Goal: Information Seeking & Learning: Learn about a topic

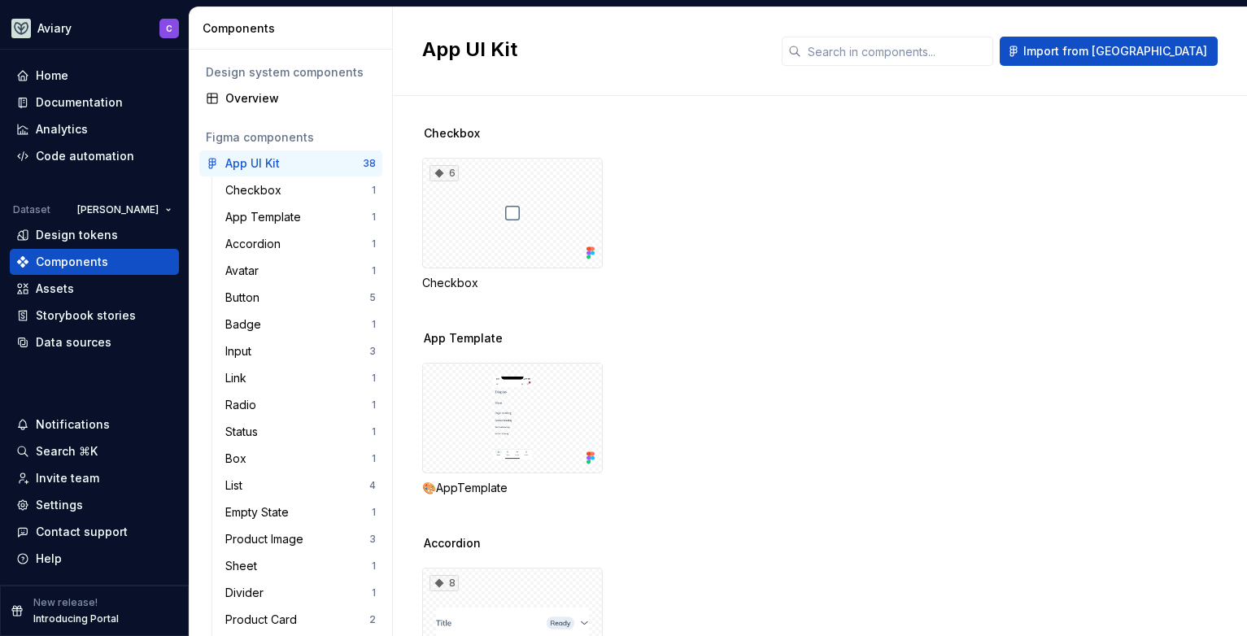
click at [203, 277] on div "Checkbox 1 App Template 1 Accordion 1 Avatar 1 Button 5 Badge 1 Input 3 Link 1 …" at bounding box center [290, 528] width 183 height 703
click at [209, 254] on div "Checkbox 1 App Template 1 Accordion 1 Avatar 1 Button 5 Badge 1 Input 3 Link 1 …" at bounding box center [290, 528] width 183 height 703
click at [51, 485] on div "Invite team" at bounding box center [67, 478] width 63 height 16
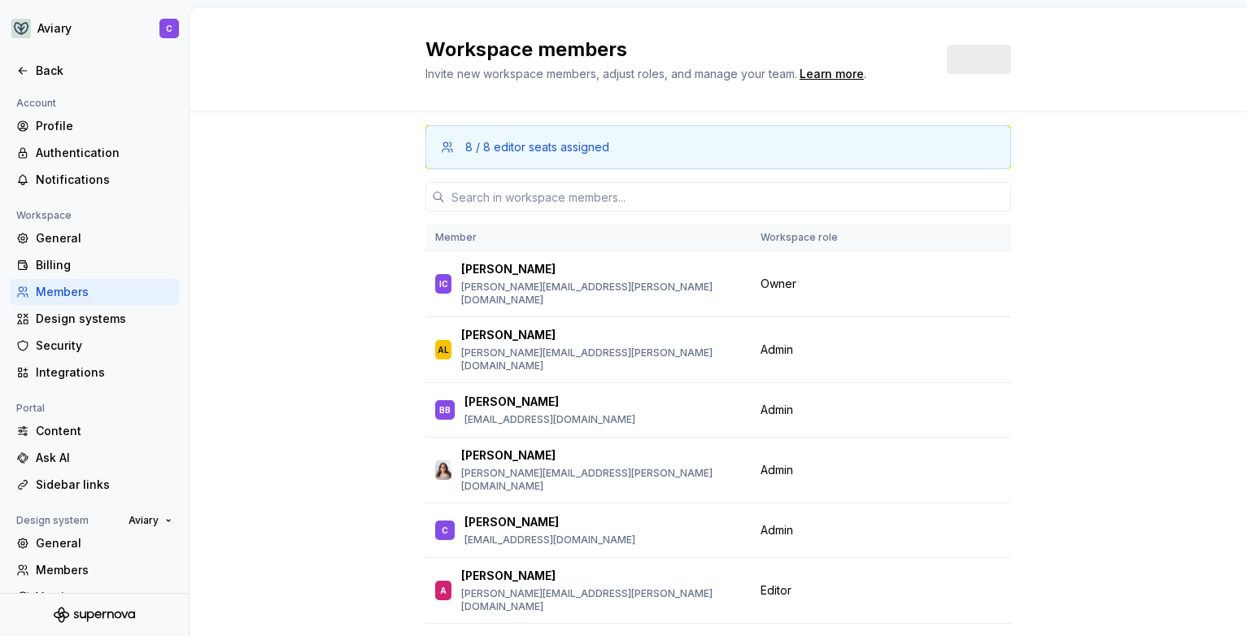
click at [54, 480] on div "Sidebar links" at bounding box center [104, 485] width 137 height 16
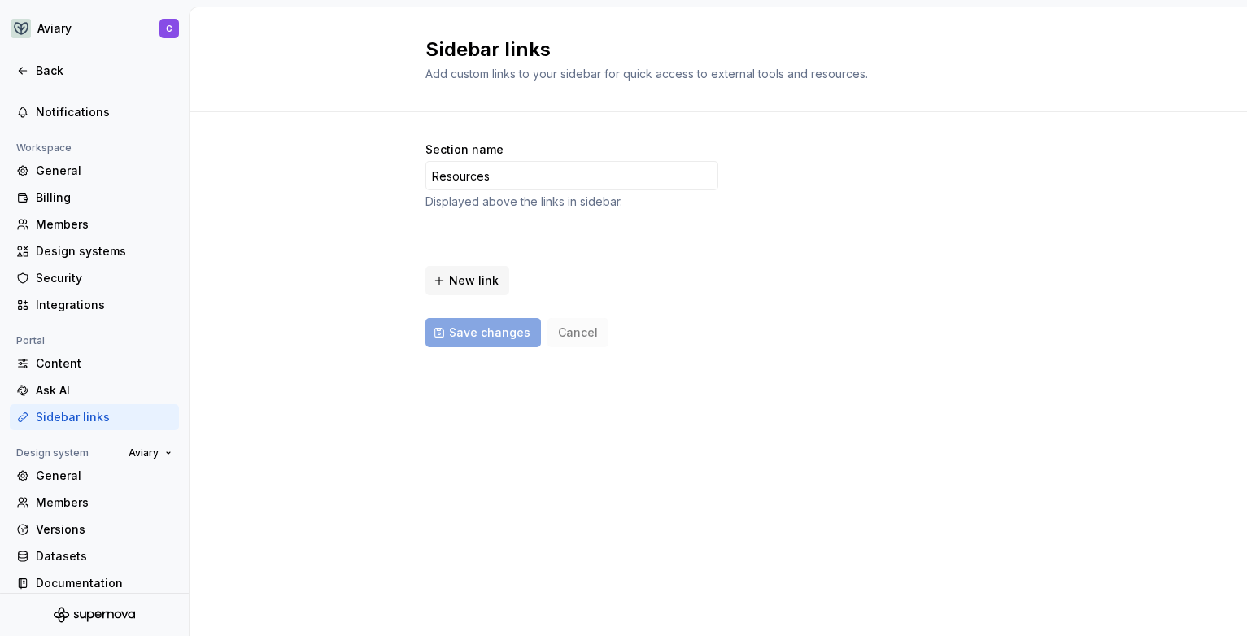
scroll to position [81, 0]
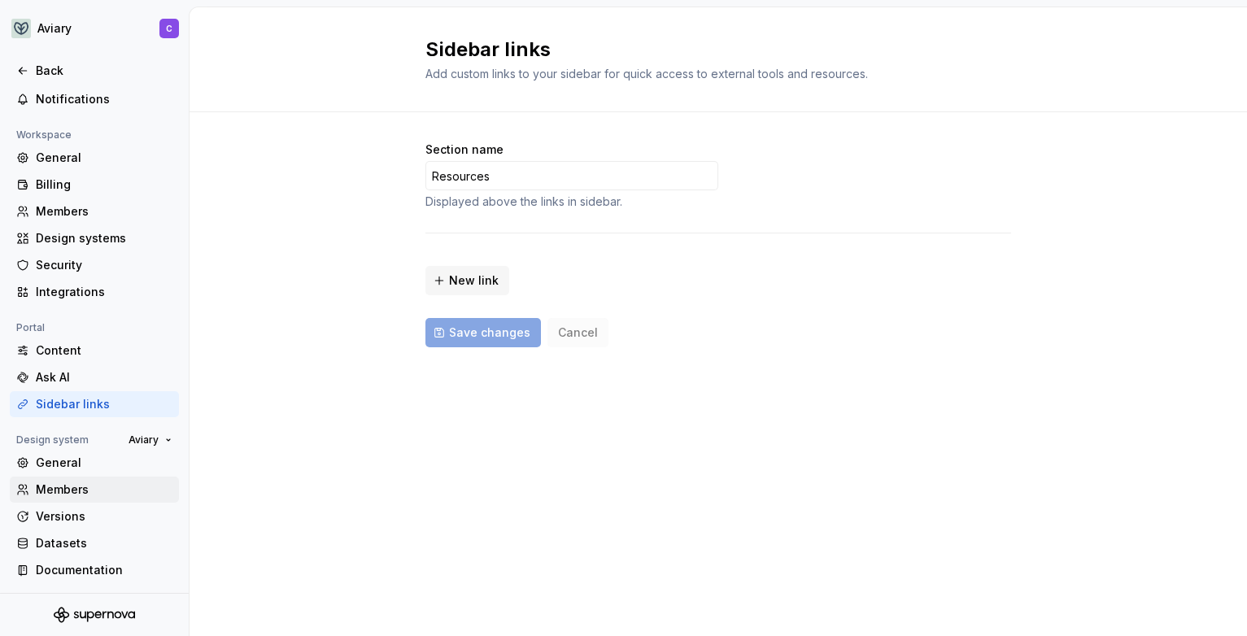
click at [68, 487] on div "Members" at bounding box center [104, 489] width 137 height 16
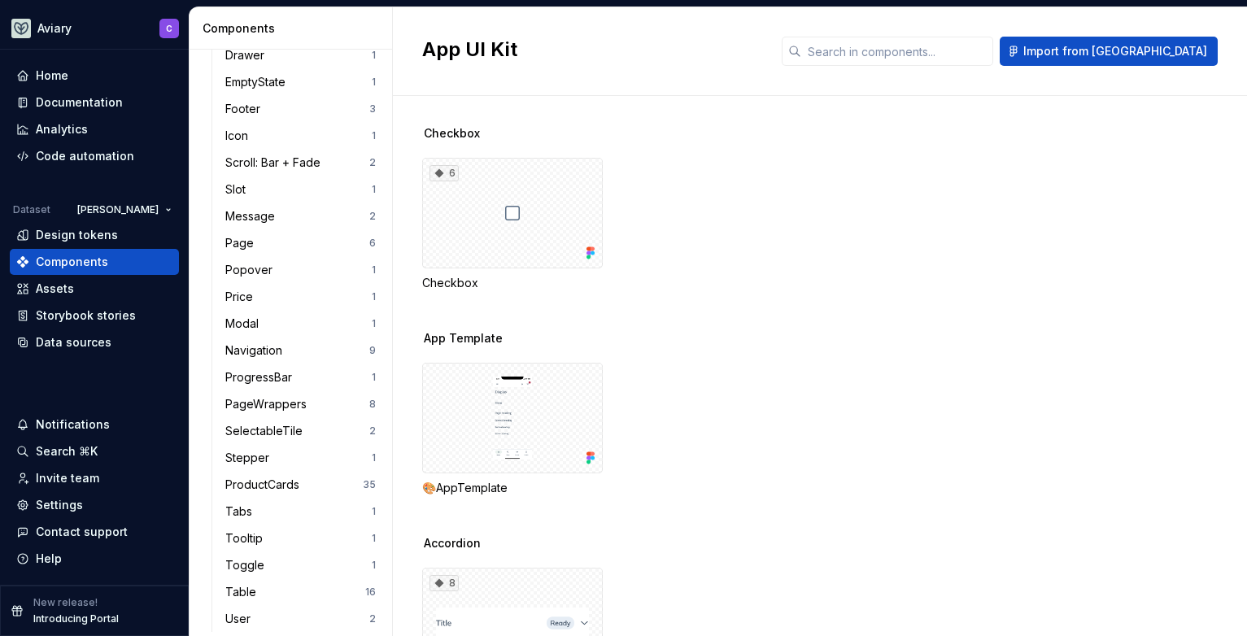
scroll to position [1609, 0]
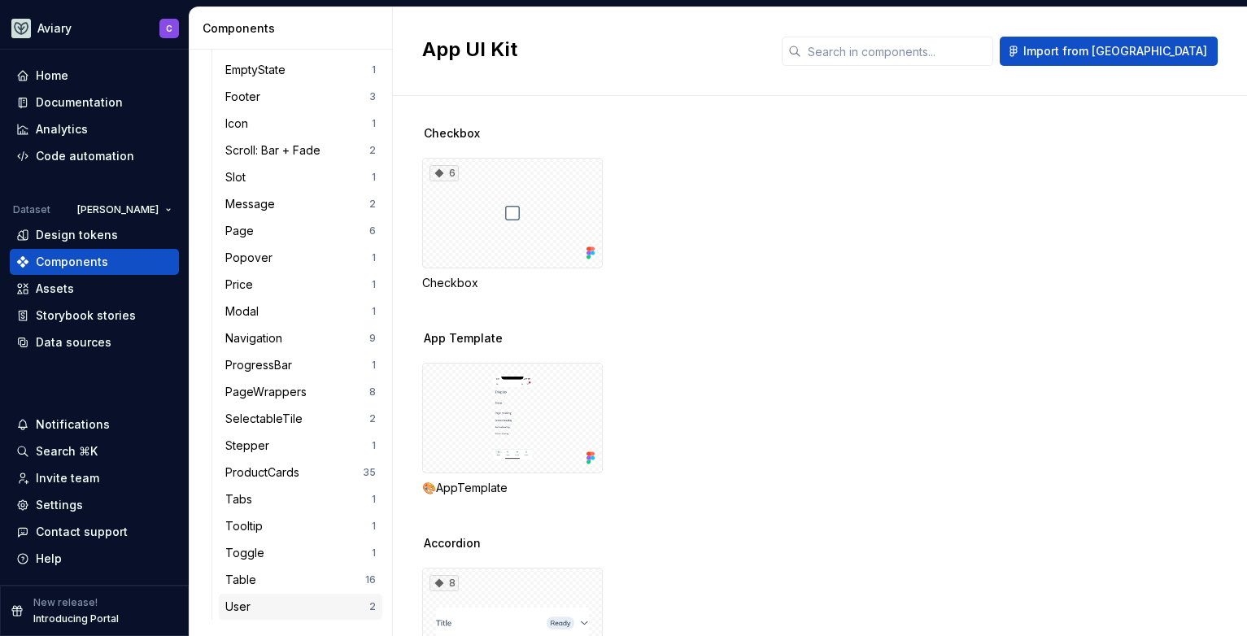
click at [248, 607] on div "User" at bounding box center [241, 607] width 32 height 16
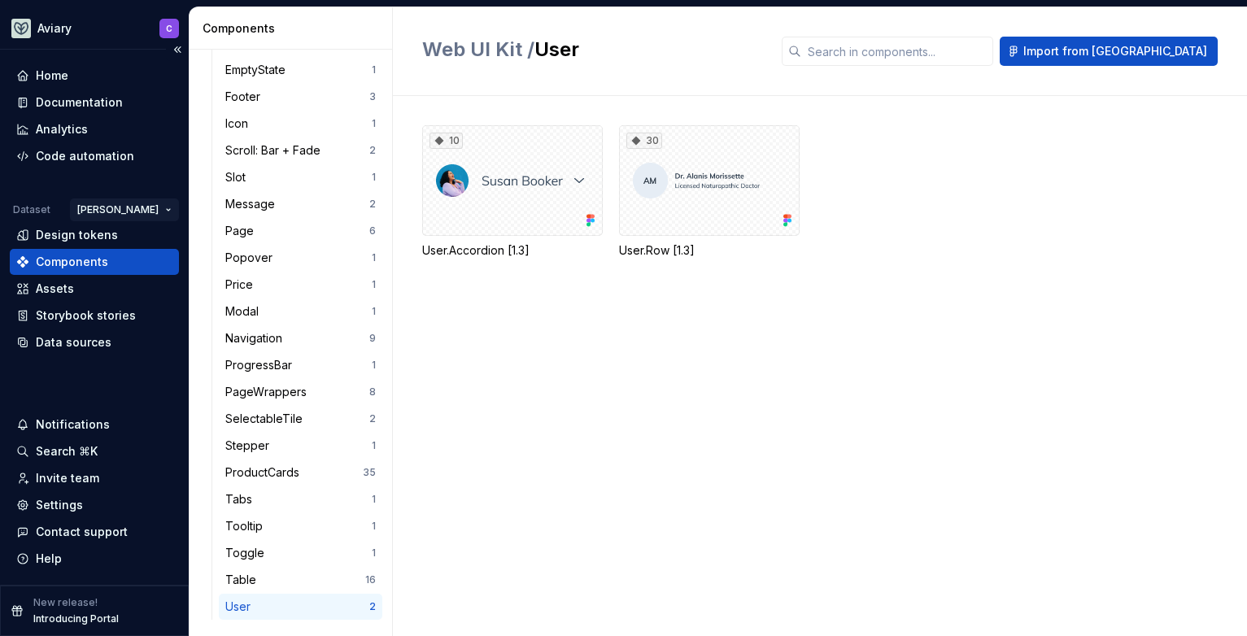
click at [150, 208] on html "Aviary C Home Documentation Analytics Code automation Dataset [PERSON_NAME] Des…" at bounding box center [623, 318] width 1247 height 636
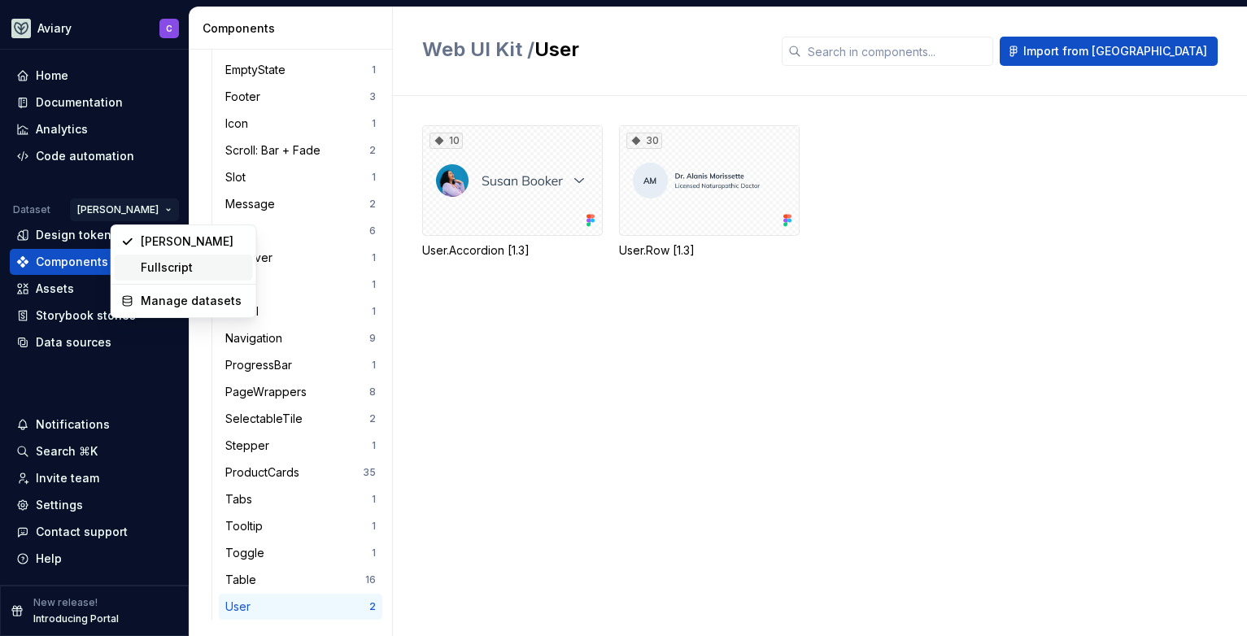
click at [153, 258] on div "Fullscript" at bounding box center [184, 268] width 138 height 26
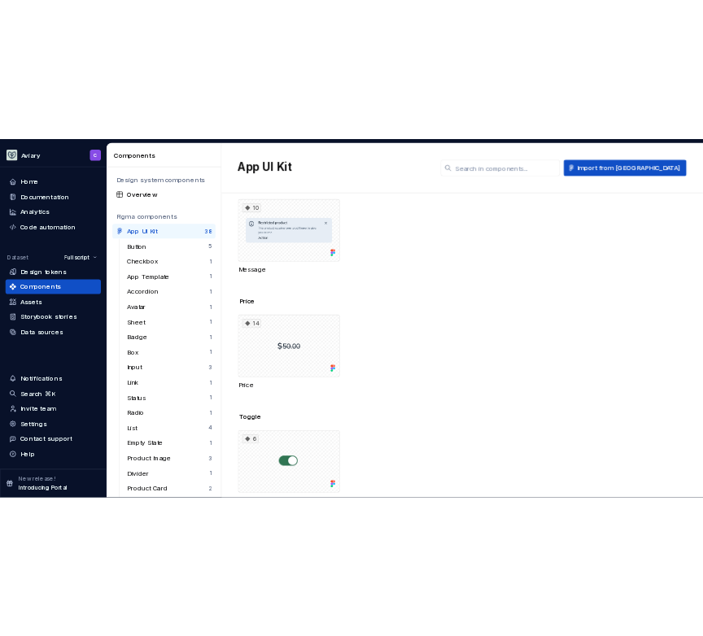
scroll to position [5143, 0]
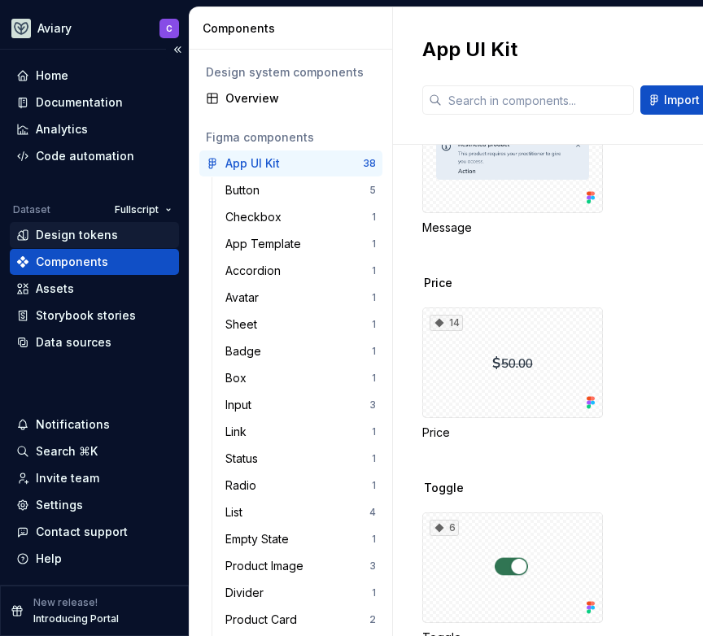
click at [88, 236] on div "Design tokens" at bounding box center [77, 235] width 82 height 16
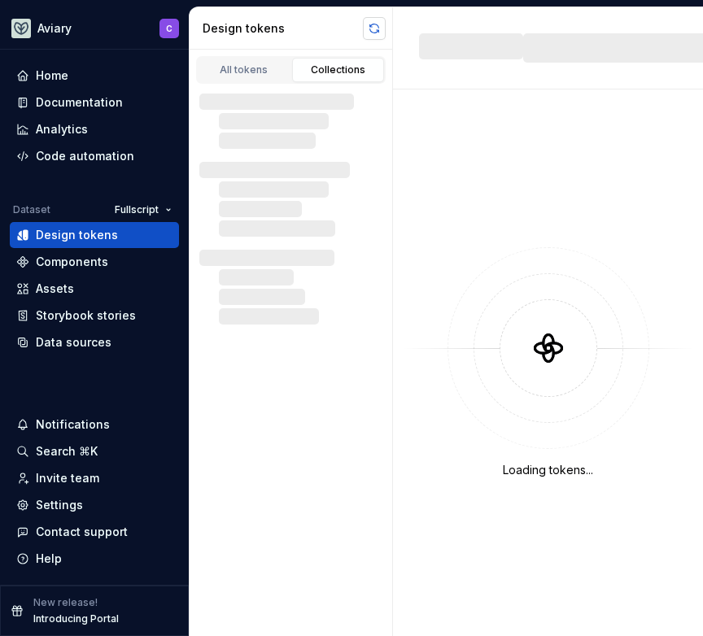
click at [374, 24] on button "button" at bounding box center [374, 28] width 23 height 23
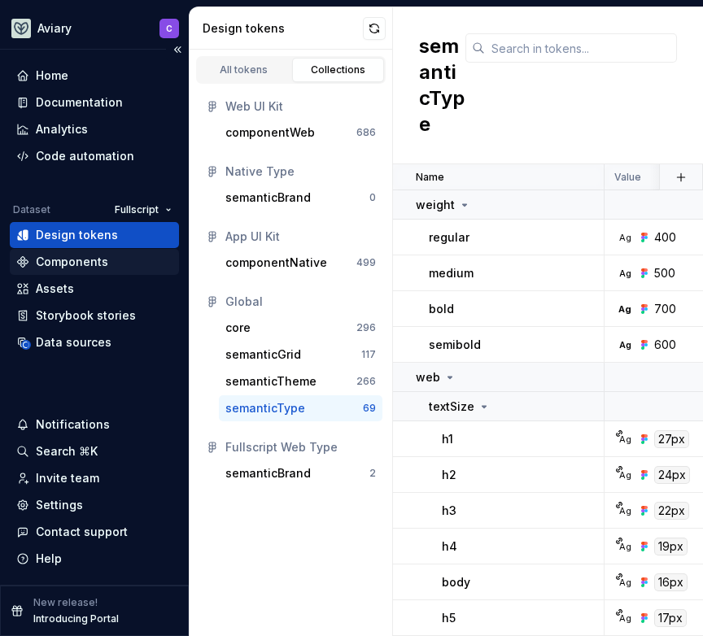
click at [55, 268] on div "Components" at bounding box center [72, 262] width 72 height 16
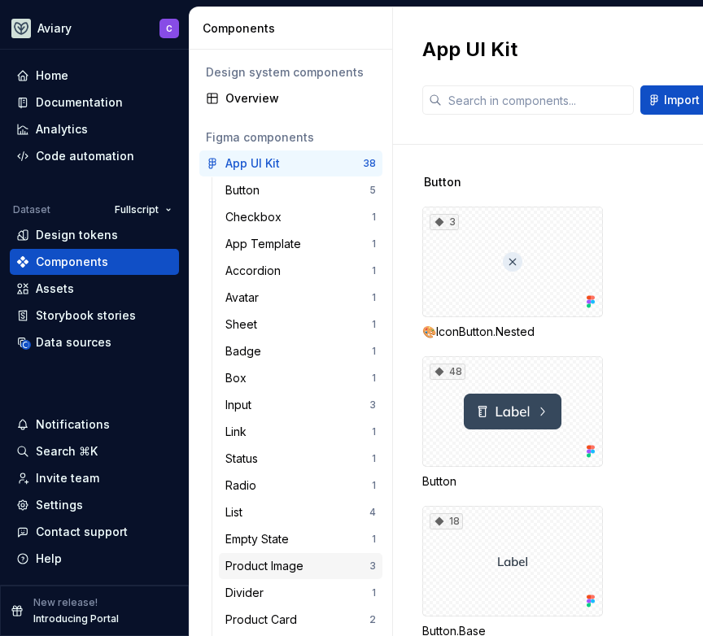
click at [294, 570] on div "Product Image" at bounding box center [267, 566] width 85 height 16
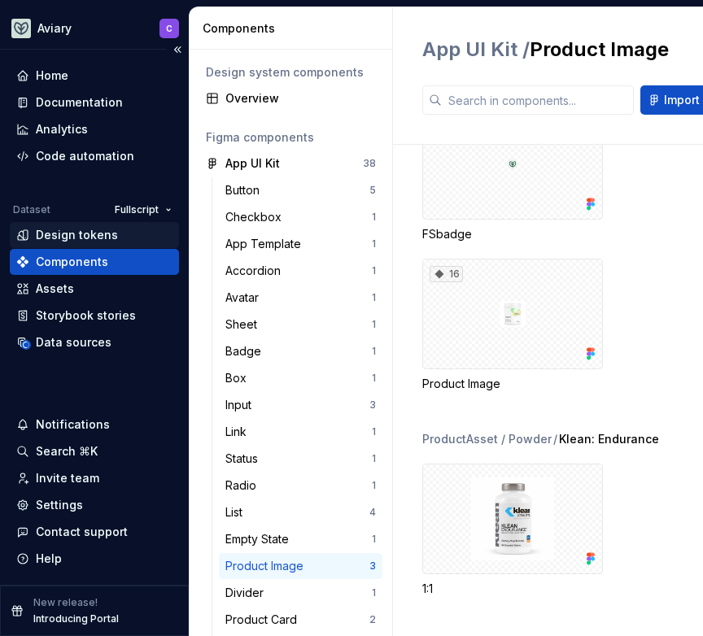
click at [85, 239] on div "Design tokens" at bounding box center [77, 235] width 82 height 16
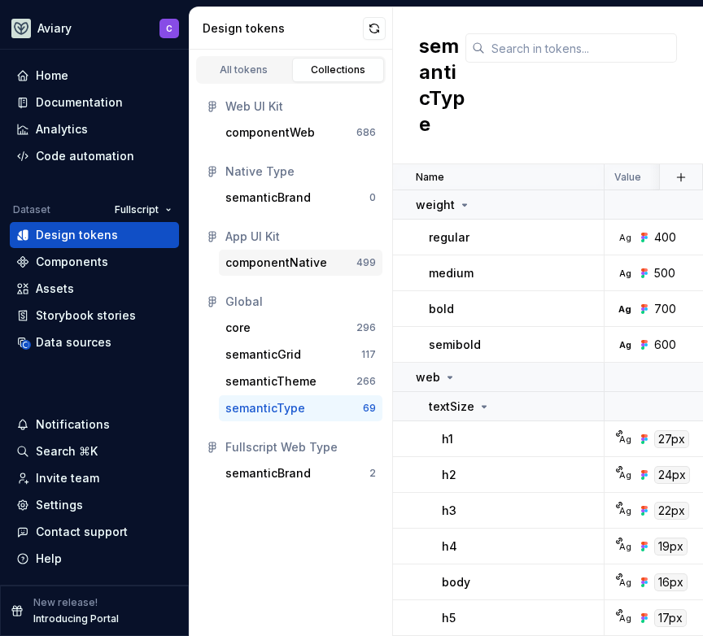
click at [234, 269] on div "componentNative" at bounding box center [276, 263] width 102 height 16
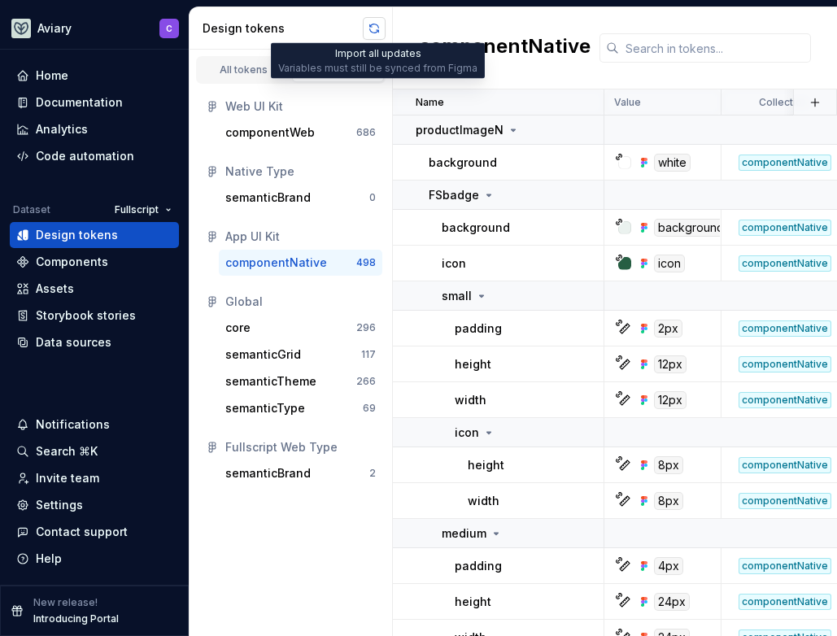
click at [383, 22] on button "button" at bounding box center [374, 28] width 23 height 23
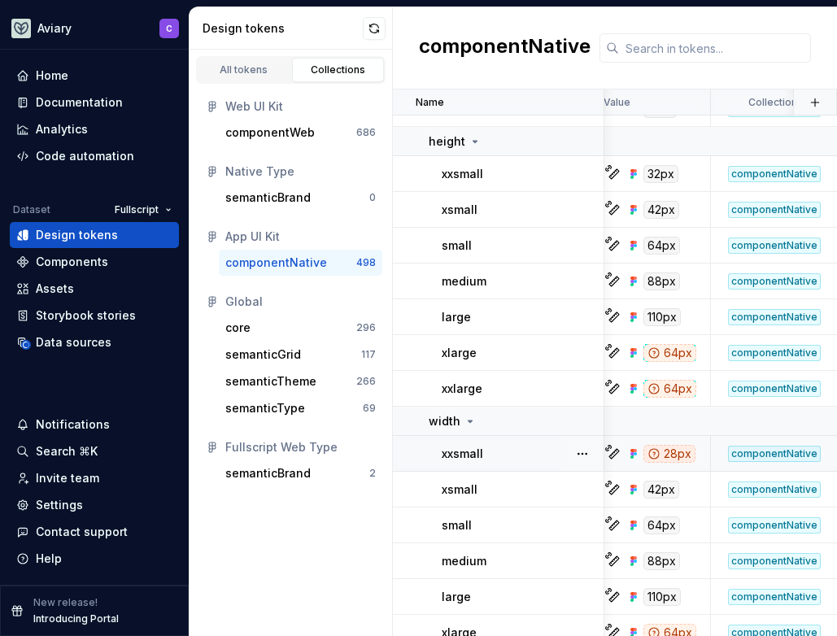
scroll to position [629, 10]
click at [669, 347] on div "64px" at bounding box center [670, 353] width 53 height 18
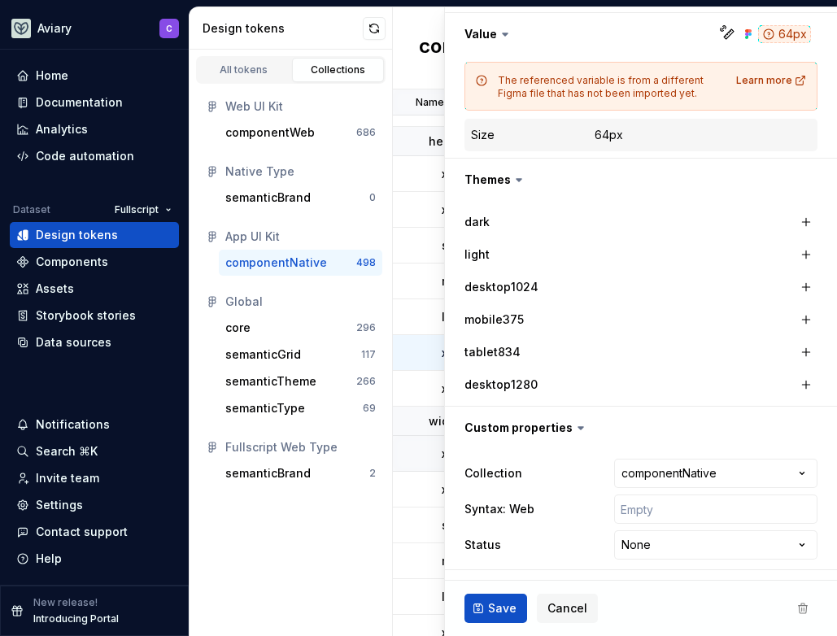
scroll to position [266, 0]
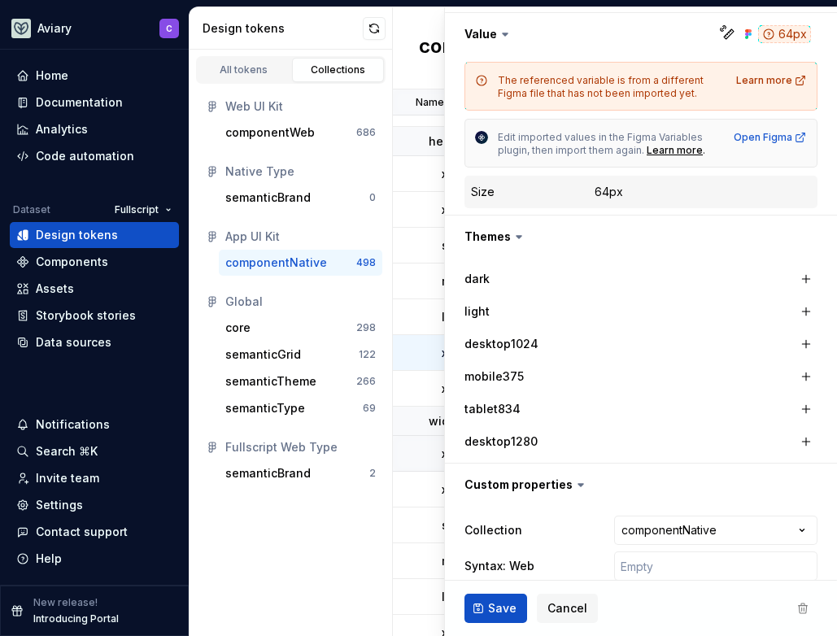
type textarea "*"
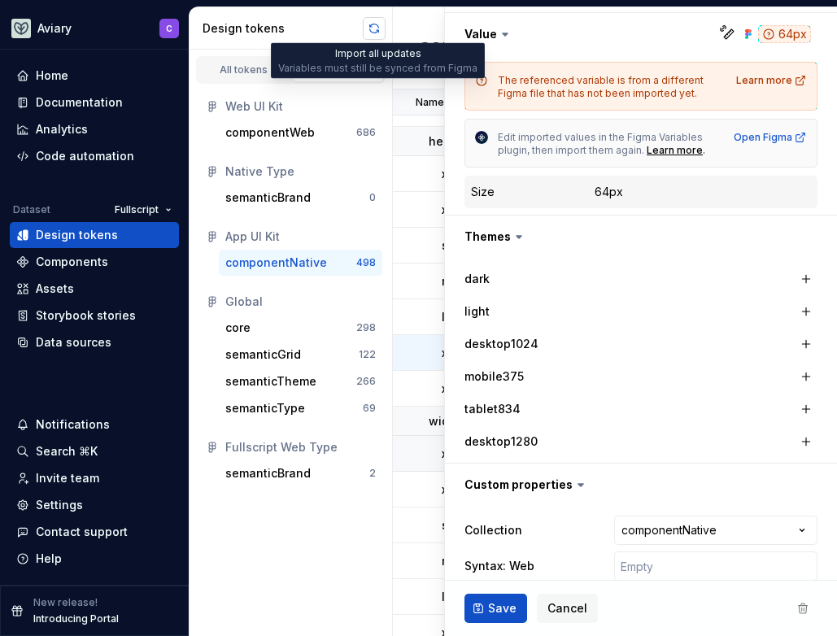
click at [377, 26] on button "button" at bounding box center [374, 28] width 23 height 23
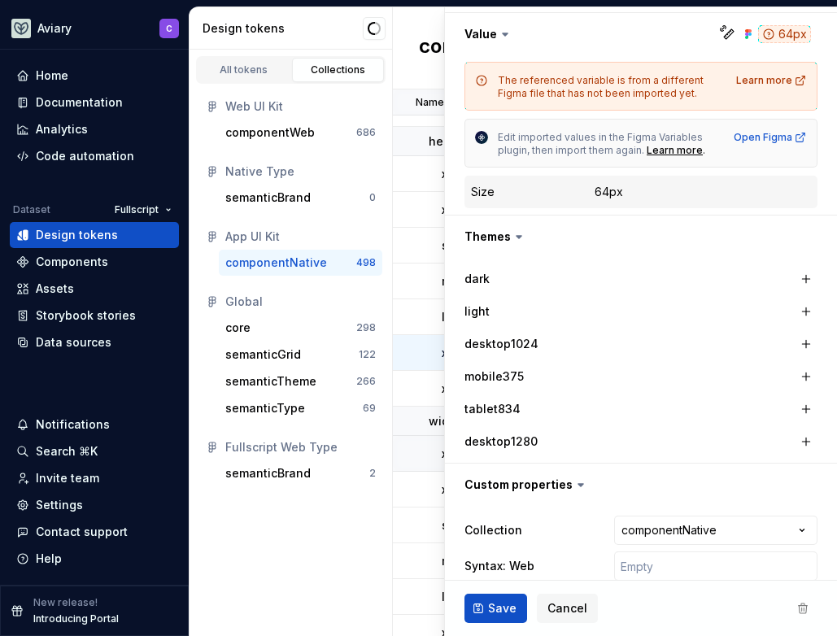
click at [409, 31] on div "componentNative" at bounding box center [615, 48] width 444 height 82
click at [571, 608] on span "Cancel" at bounding box center [567, 608] width 40 height 16
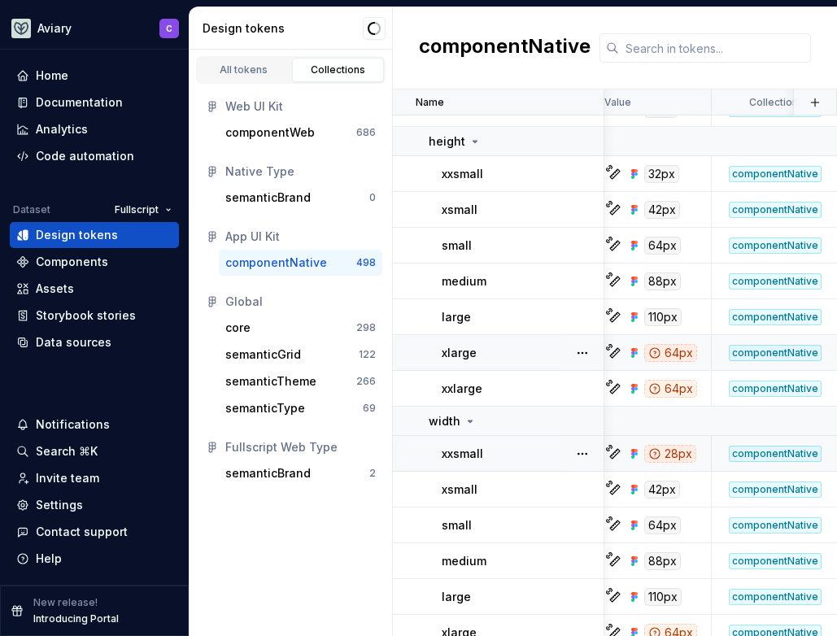
click at [259, 555] on div "All tokens Collections Web UI Kit componentWeb 686 Native Type semanticBrand 0 …" at bounding box center [290, 343] width 203 height 586
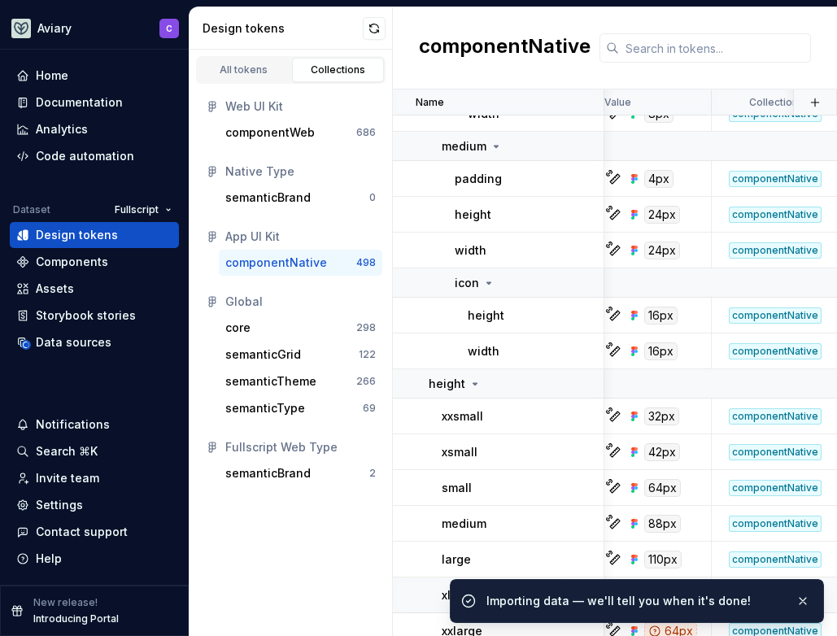
scroll to position [608, 10]
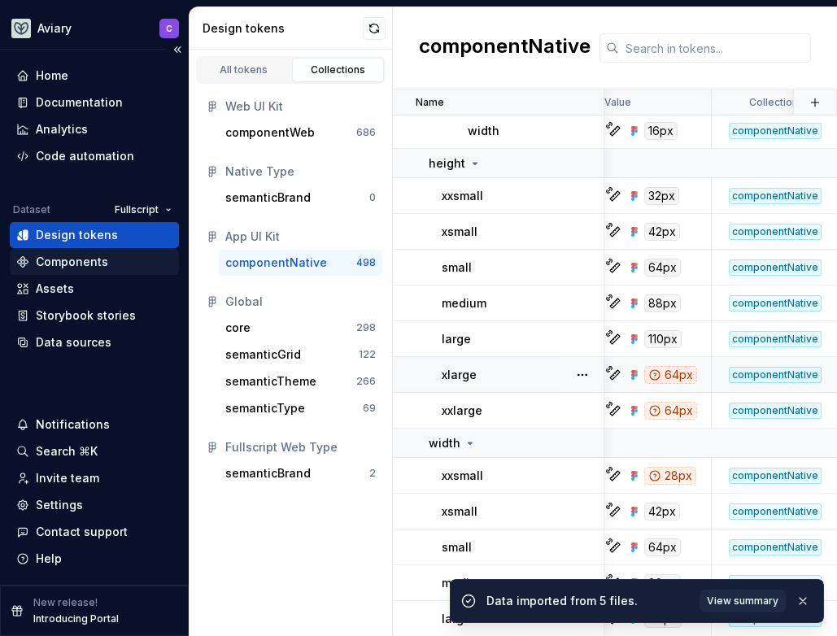
click at [68, 263] on div "Components" at bounding box center [72, 262] width 72 height 16
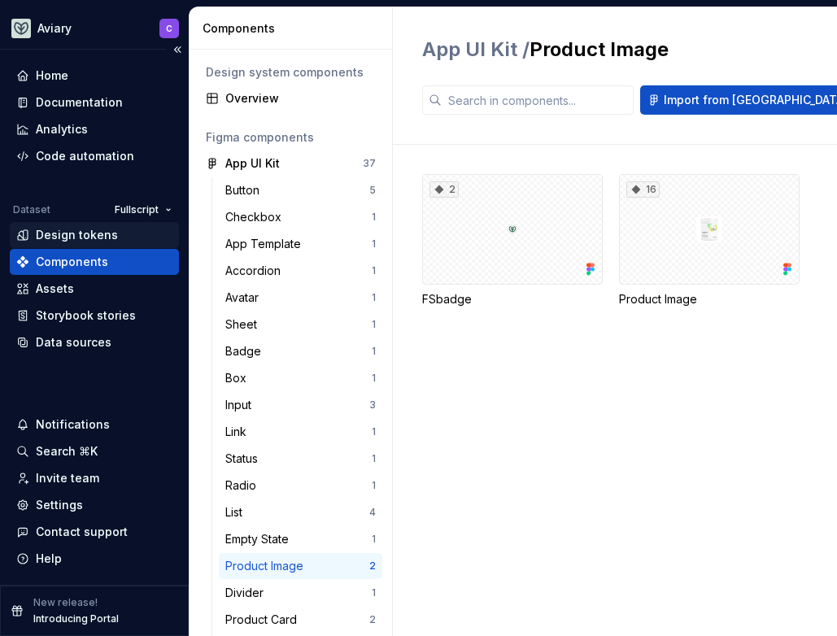
click at [88, 237] on div "Design tokens" at bounding box center [77, 235] width 82 height 16
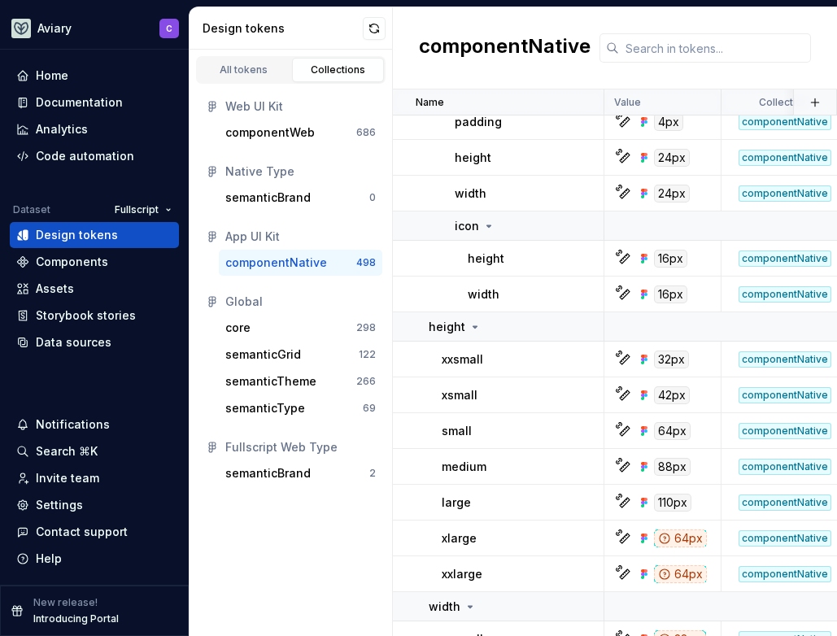
scroll to position [455, 0]
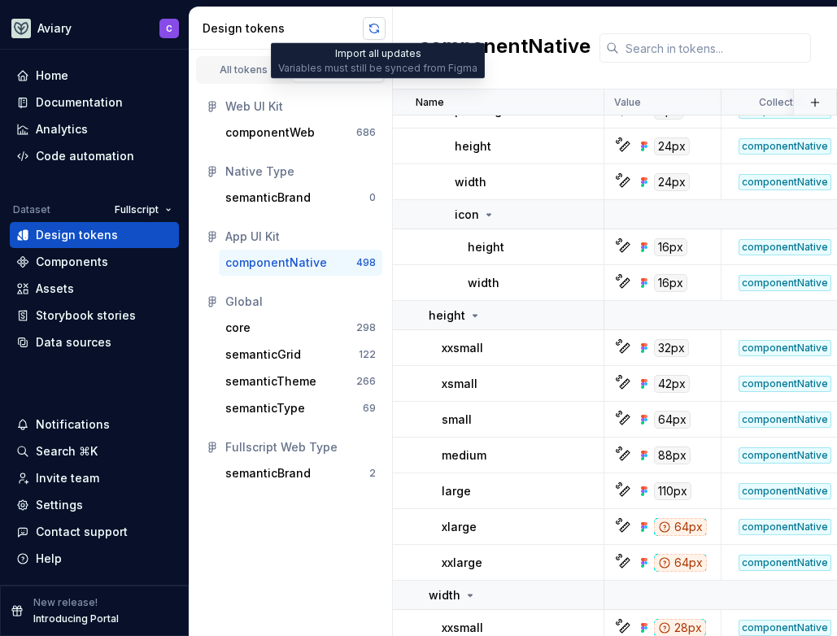
click at [372, 30] on button "button" at bounding box center [374, 28] width 23 height 23
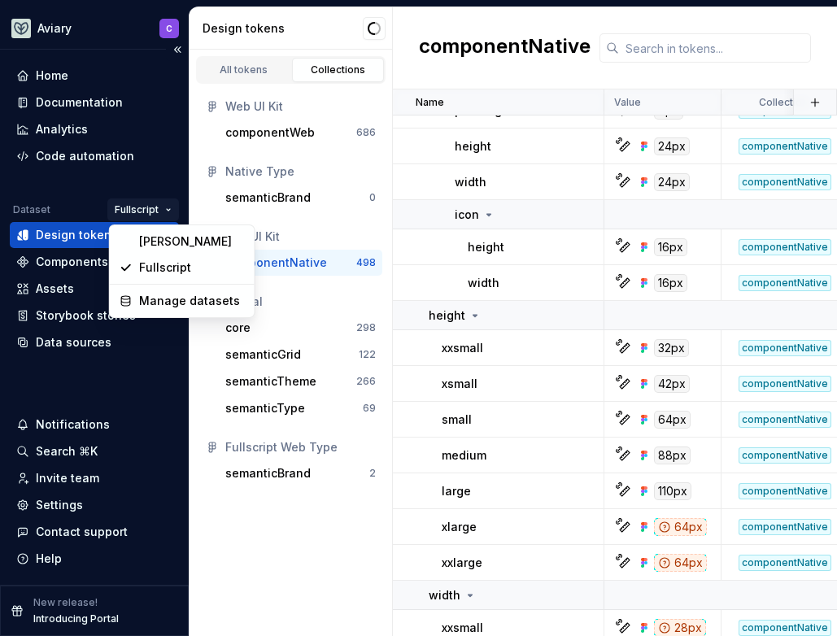
click at [129, 207] on html "Aviary C Home Documentation Analytics Code automation Dataset Fullscript Design…" at bounding box center [418, 318] width 837 height 636
click at [149, 244] on div "[PERSON_NAME]" at bounding box center [192, 241] width 106 height 16
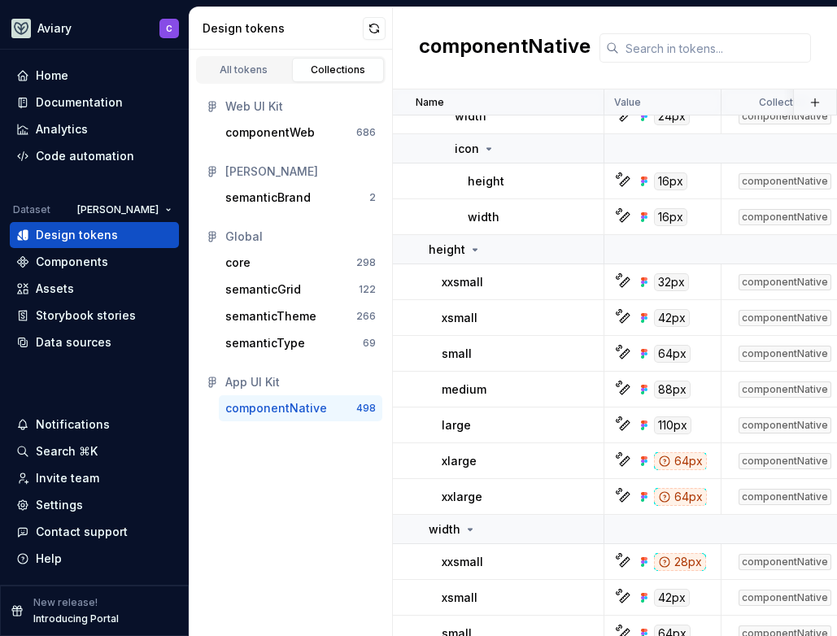
scroll to position [804, 0]
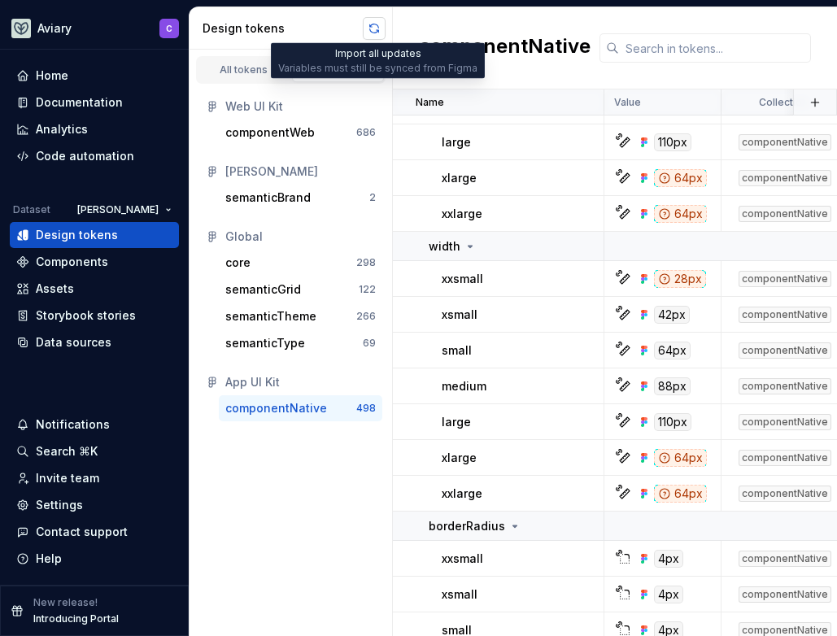
click at [374, 24] on button "button" at bounding box center [374, 28] width 23 height 23
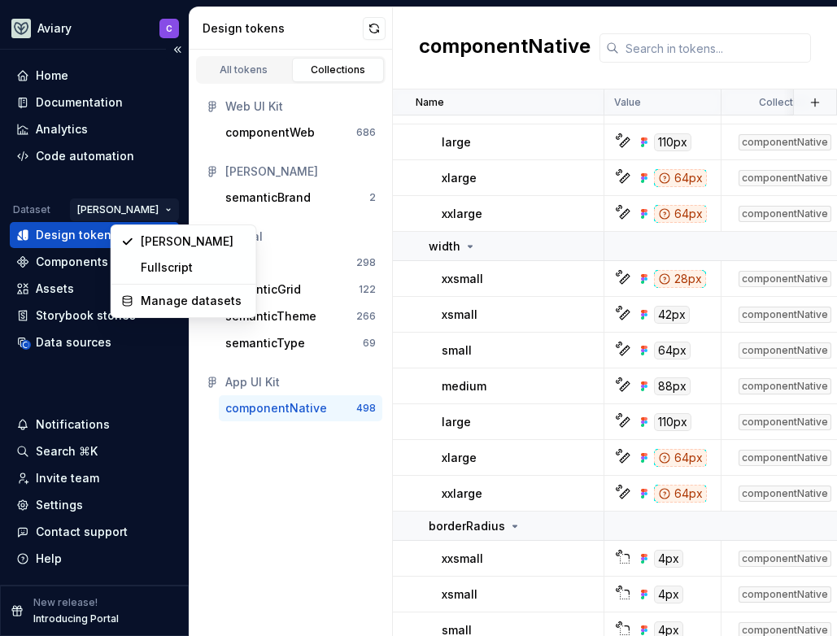
click at [149, 210] on html "Aviary C Home Documentation Analytics Code automation Dataset [PERSON_NAME] Des…" at bounding box center [418, 318] width 837 height 636
click at [167, 274] on div "Fullscript" at bounding box center [194, 267] width 106 height 16
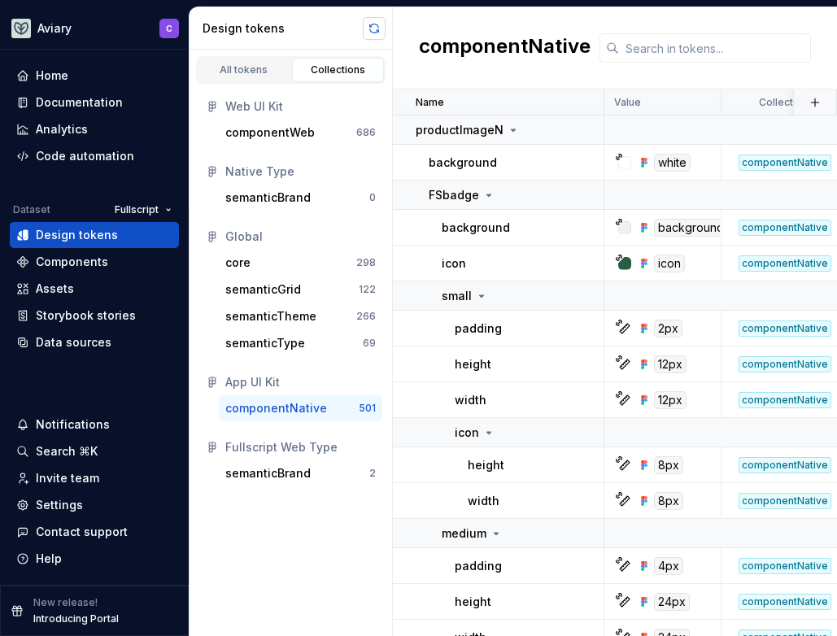
click at [376, 31] on button "button" at bounding box center [374, 28] width 23 height 23
